Goal: Information Seeking & Learning: Learn about a topic

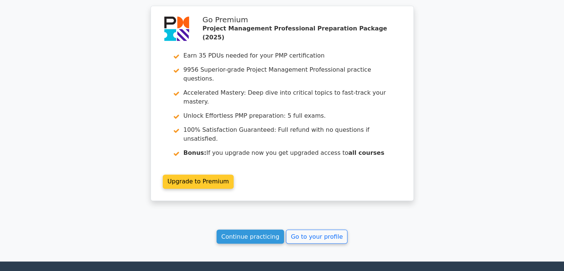
scroll to position [1210, 0]
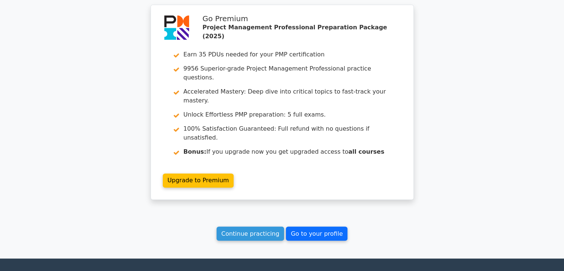
click at [316, 226] on link "Go to your profile" at bounding box center [317, 233] width 62 height 14
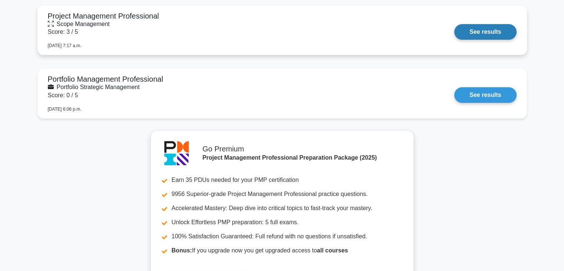
scroll to position [2916, 0]
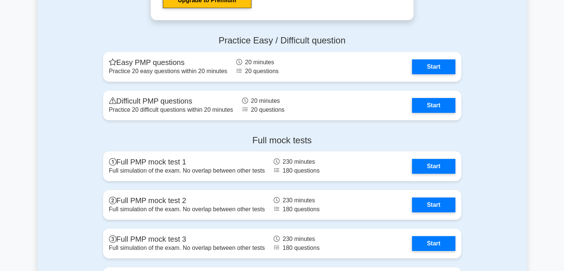
scroll to position [2779, 0]
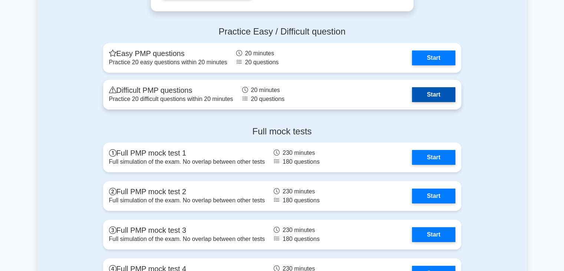
click at [434, 90] on link "Start" at bounding box center [433, 94] width 43 height 15
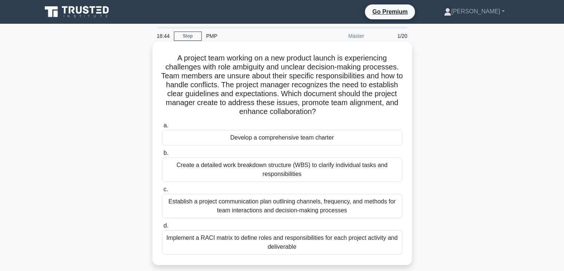
click at [317, 209] on div "Establish a project communication plan outlining channels, frequency, and metho…" at bounding box center [282, 205] width 240 height 24
click at [162, 192] on input "c. Establish a project communication plan outlining channels, frequency, and me…" at bounding box center [162, 189] width 0 height 5
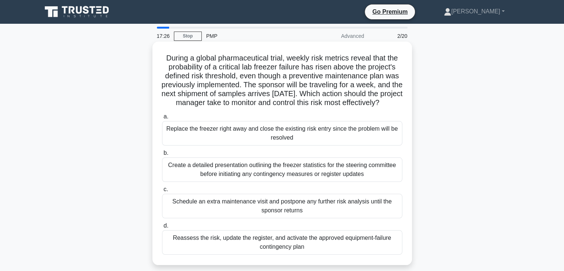
click at [288, 249] on div "Reassess the risk, update the register, and activate the approved equipment-fai…" at bounding box center [282, 242] width 240 height 24
click at [162, 228] on input "d. Reassess the risk, update the register, and activate the approved equipment-…" at bounding box center [162, 225] width 0 height 5
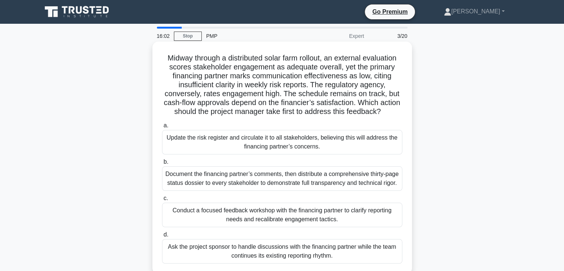
click at [289, 153] on div "Update the risk register and circulate it to all stakeholders, believing this w…" at bounding box center [282, 142] width 240 height 24
click at [162, 128] on input "a. Update the risk register and circulate it to all stakeholders, believing thi…" at bounding box center [162, 125] width 0 height 5
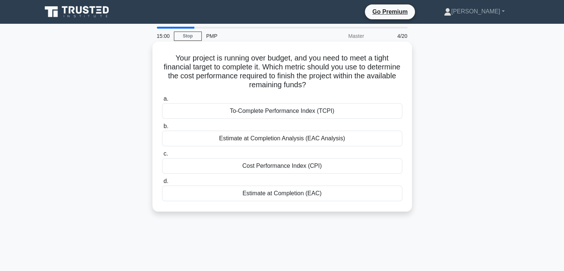
click at [268, 113] on div "To-Complete Performance Index (TCPI)" at bounding box center [282, 111] width 240 height 16
click at [162, 101] on input "a. To-Complete Performance Index (TCPI)" at bounding box center [162, 98] width 0 height 5
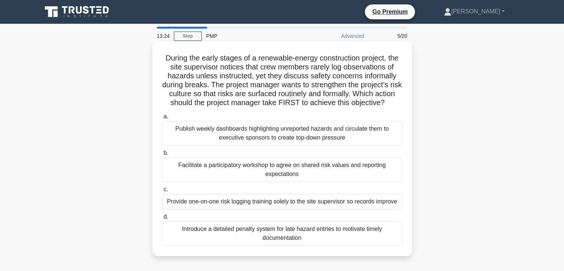
click at [288, 180] on div "Facilitate a participatory workshop to agree on shared risk values and reportin…" at bounding box center [282, 169] width 240 height 24
click at [162, 155] on input "b. Facilitate a participatory workshop to agree on shared risk values and repor…" at bounding box center [162, 152] width 0 height 5
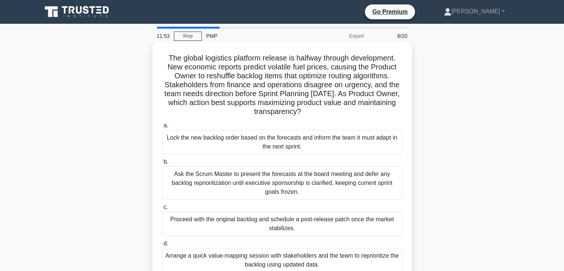
click at [285, 143] on div "Lock the new backlog order based on the forecasts and inform the team it must a…" at bounding box center [282, 142] width 240 height 24
click at [162, 128] on input "a. Lock the new backlog order based on the forecasts and inform the team it mus…" at bounding box center [162, 125] width 0 height 5
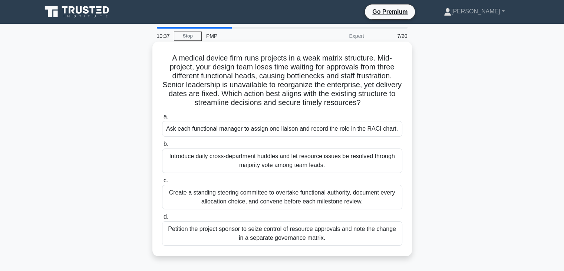
click at [258, 198] on div "Create a standing steering committee to overtake functional authority, document…" at bounding box center [282, 197] width 240 height 24
click at [162, 183] on input "c. Create a standing steering committee to overtake functional authority, docum…" at bounding box center [162, 180] width 0 height 5
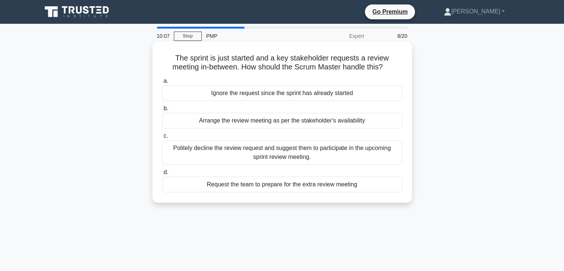
click at [286, 184] on div "Request the team to prepare for the extra review meeting" at bounding box center [282, 184] width 240 height 16
click at [162, 175] on input "d. Request the team to prepare for the extra review meeting" at bounding box center [162, 172] width 0 height 5
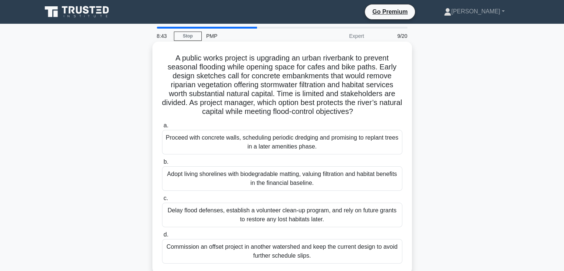
click at [308, 141] on div "Proceed with concrete walls, scheduling periodic dredging and promising to repl…" at bounding box center [282, 142] width 240 height 24
click at [162, 128] on input "a. Proceed with concrete walls, scheduling periodic dredging and promising to r…" at bounding box center [162, 125] width 0 height 5
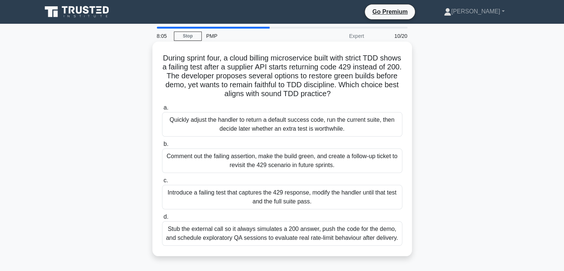
click at [262, 162] on div "Comment out the failing assertion, make the build green, and create a follow-up…" at bounding box center [282, 160] width 240 height 24
click at [162, 146] on input "b. Comment out the failing assertion, make the build green, and create a follow…" at bounding box center [162, 144] width 0 height 5
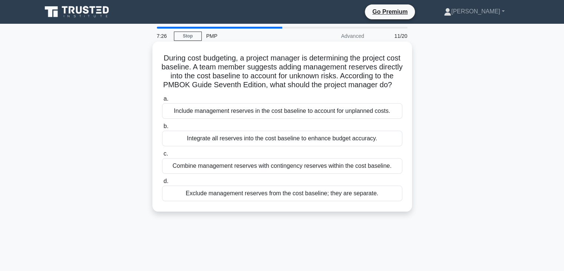
click at [358, 119] on div "Include management reserves in the cost baseline to account for unplanned costs." at bounding box center [282, 111] width 240 height 16
click at [162, 101] on input "a. Include management reserves in the cost baseline to account for unplanned co…" at bounding box center [162, 98] width 0 height 5
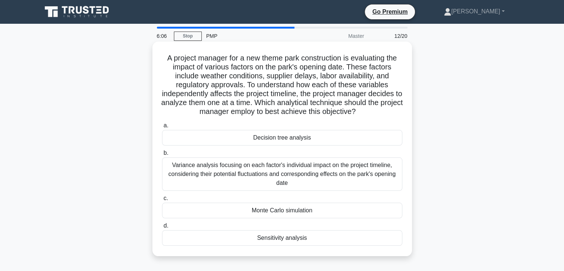
click at [292, 139] on div "Decision tree analysis" at bounding box center [282, 138] width 240 height 16
click at [162, 128] on input "a. Decision tree analysis" at bounding box center [162, 125] width 0 height 5
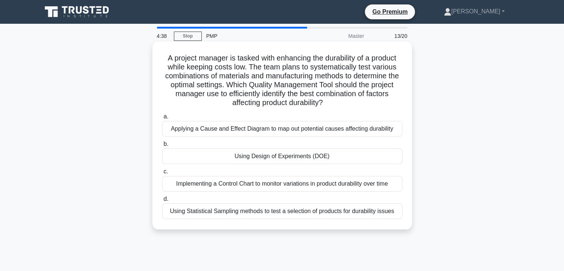
click at [225, 131] on div "Applying a Cause and Effect Diagram to map out potential causes affecting durab…" at bounding box center [282, 129] width 240 height 16
click at [162, 119] on input "a. Applying a Cause and Effect Diagram to map out potential causes affecting du…" at bounding box center [162, 116] width 0 height 5
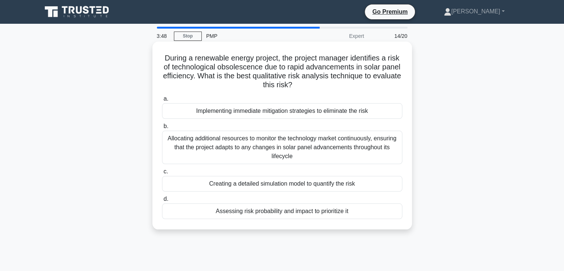
click at [271, 212] on div "Assessing risk probability and impact to prioritize it" at bounding box center [282, 211] width 240 height 16
click at [162, 201] on input "d. Assessing risk probability and impact to prioritize it" at bounding box center [162, 198] width 0 height 5
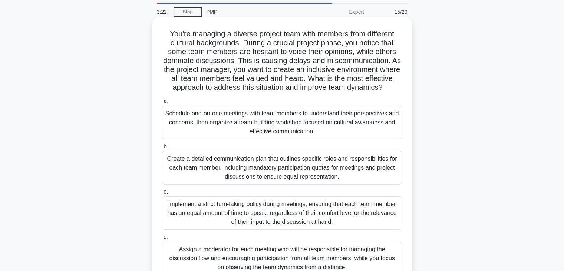
scroll to position [37, 0]
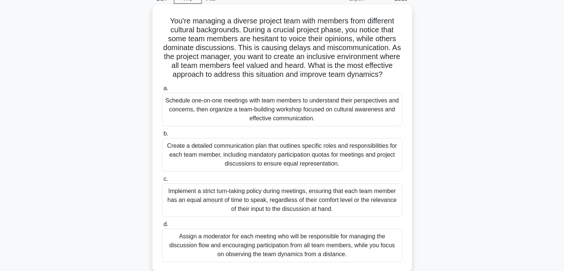
click at [277, 122] on div "Schedule one-on-one meetings with team members to understand their perspectives…" at bounding box center [282, 109] width 240 height 33
click at [162, 91] on input "a. Schedule one-on-one meetings with team members to understand their perspecti…" at bounding box center [162, 88] width 0 height 5
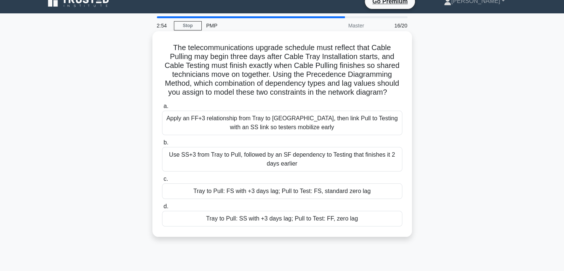
scroll to position [0, 0]
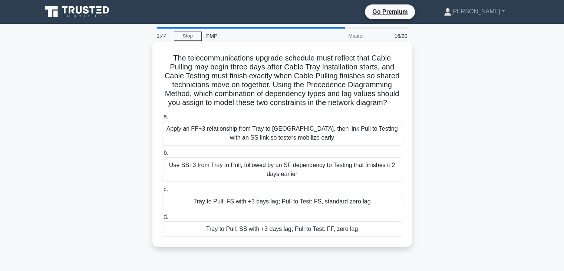
click at [233, 201] on div "Tray to Pull: FS with +3 days lag; Pull to Test: FS, standard zero lag" at bounding box center [282, 201] width 240 height 16
click at [162, 192] on input "c. Tray to Pull: FS with +3 days lag; Pull to Test: FS, standard zero lag" at bounding box center [162, 189] width 0 height 5
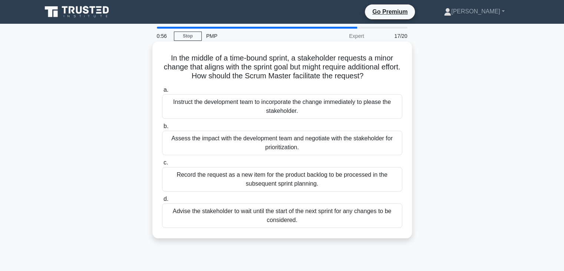
click at [281, 142] on div "Assess the impact with the development team and negotiate with the stakeholder …" at bounding box center [282, 142] width 240 height 24
click at [162, 129] on input "b. Assess the impact with the development team and negotiate with the stakehold…" at bounding box center [162, 126] width 0 height 5
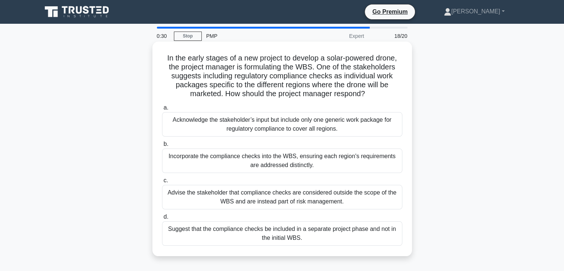
click at [296, 163] on div "Incorporate the compliance checks into the WBS, ensuring each region's requirem…" at bounding box center [282, 160] width 240 height 24
click at [162, 146] on input "b. Incorporate the compliance checks into the WBS, ensuring each region's requi…" at bounding box center [162, 144] width 0 height 5
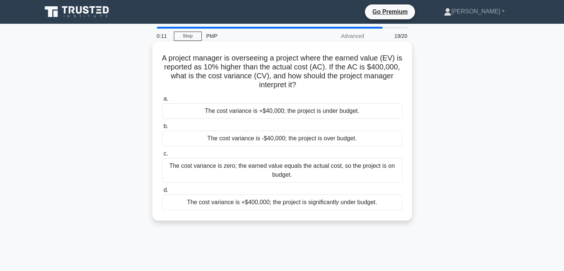
click at [272, 112] on div "The cost variance is +$40,000; the project is under budget." at bounding box center [282, 111] width 240 height 16
click at [162, 101] on input "a. The cost variance is +$40,000; the project is under budget." at bounding box center [162, 98] width 0 height 5
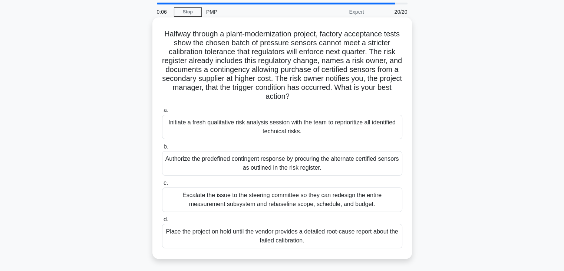
scroll to position [37, 0]
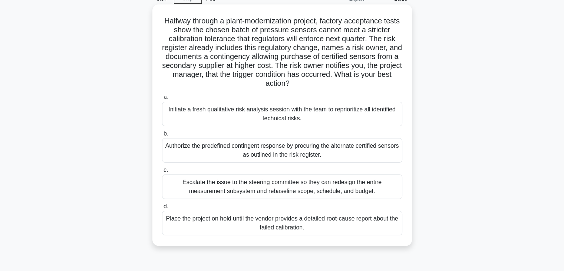
click at [267, 148] on div "Authorize the predefined contingent response by procuring the alternate certifi…" at bounding box center [282, 150] width 240 height 24
click at [162, 136] on input "b. Authorize the predefined contingent response by procuring the alternate cert…" at bounding box center [162, 133] width 0 height 5
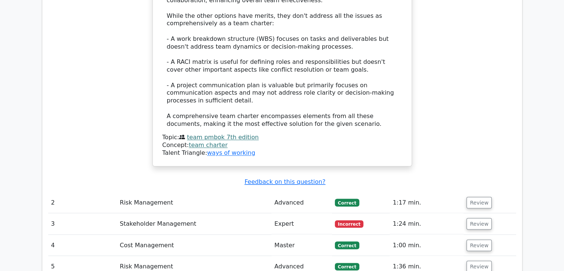
scroll to position [1260, 0]
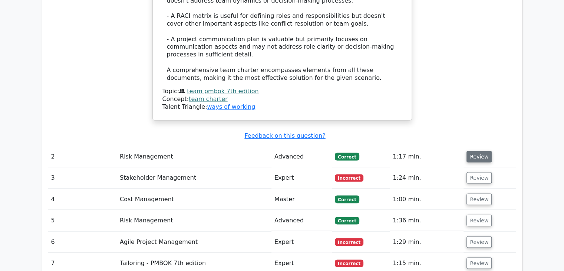
click at [472, 150] on button "Review" at bounding box center [478, 155] width 25 height 11
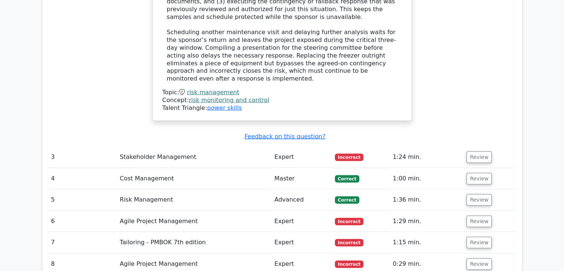
scroll to position [1705, 0]
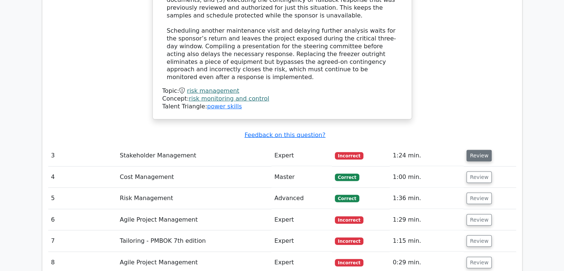
click at [477, 150] on button "Review" at bounding box center [478, 155] width 25 height 11
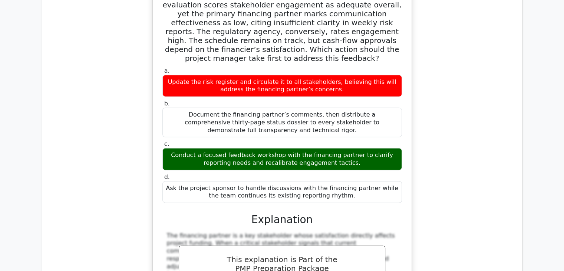
scroll to position [1853, 0]
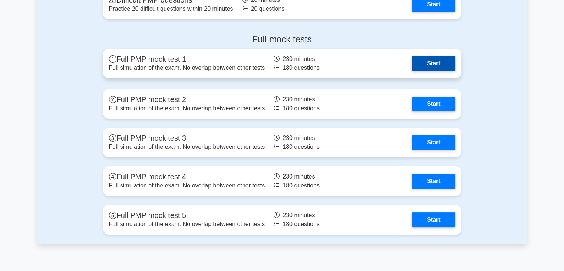
scroll to position [2853, 0]
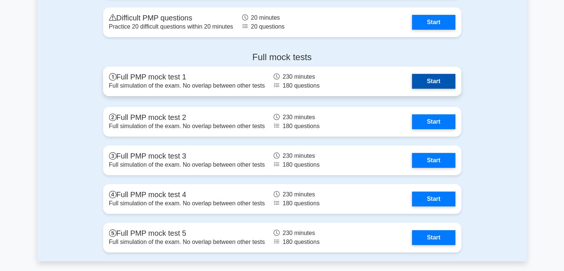
click at [437, 80] on link "Start" at bounding box center [433, 81] width 43 height 15
